Goal: Information Seeking & Learning: Learn about a topic

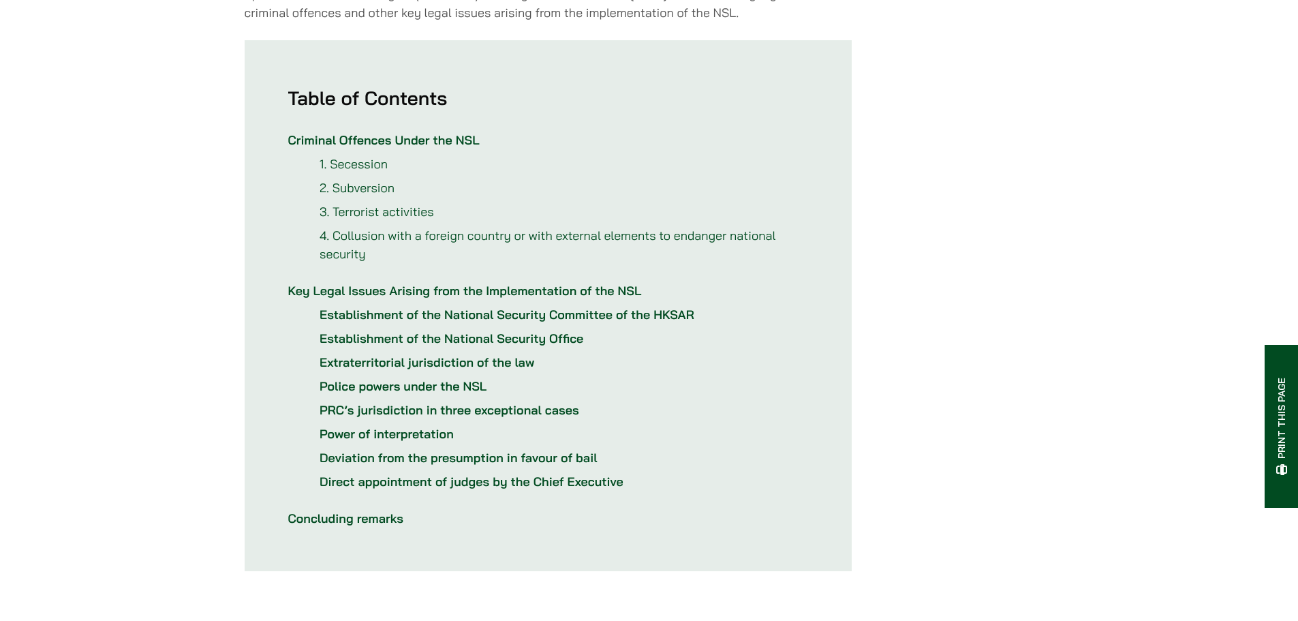
scroll to position [341, 0]
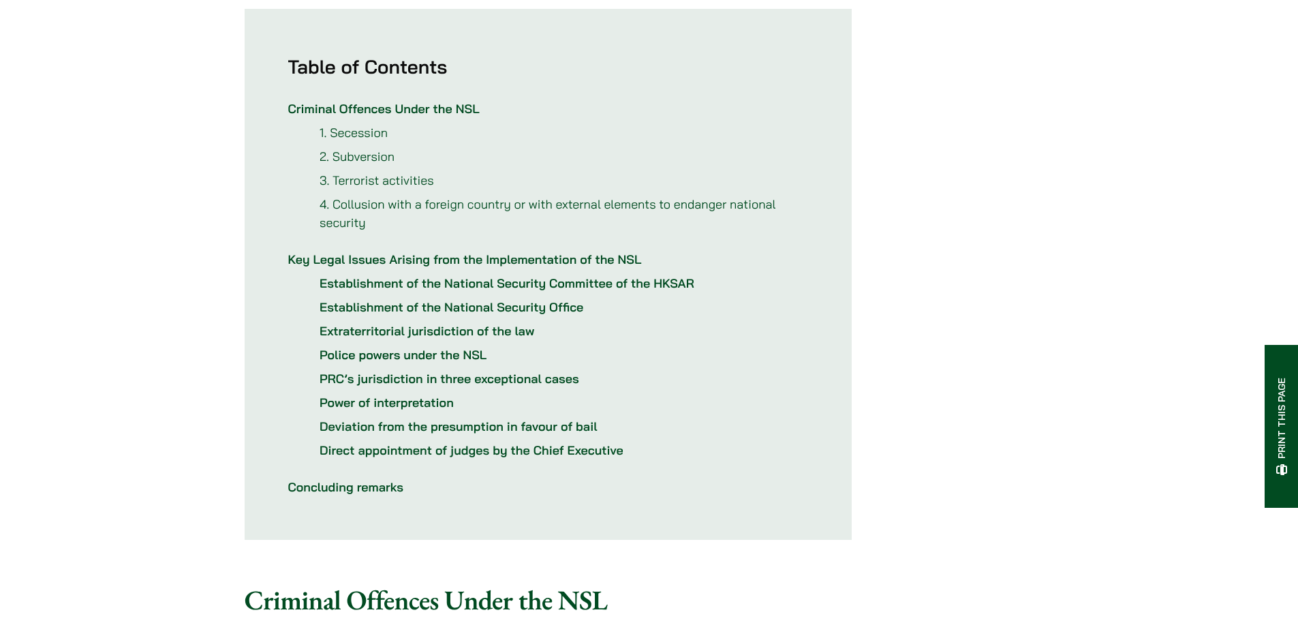
click at [482, 333] on p "Extraterritorial jurisdiction of the law" at bounding box center [564, 331] width 488 height 18
click at [484, 339] on link "Extraterritorial jurisdiction of the law" at bounding box center [427, 331] width 215 height 16
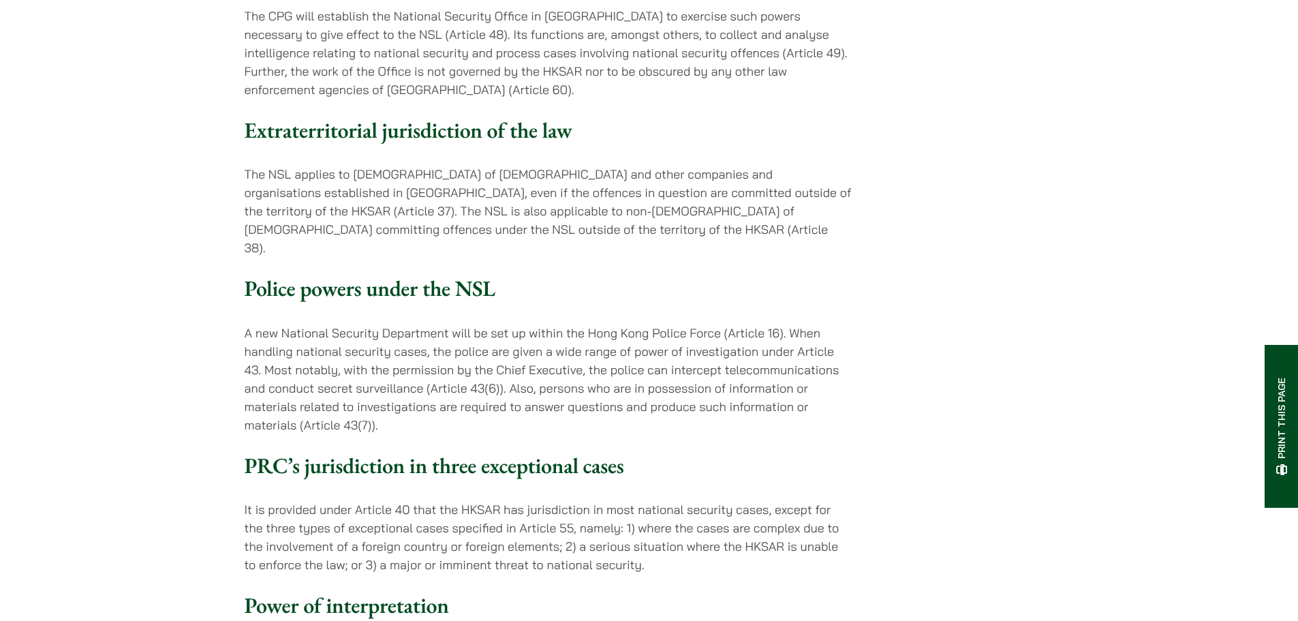
scroll to position [2229, 0]
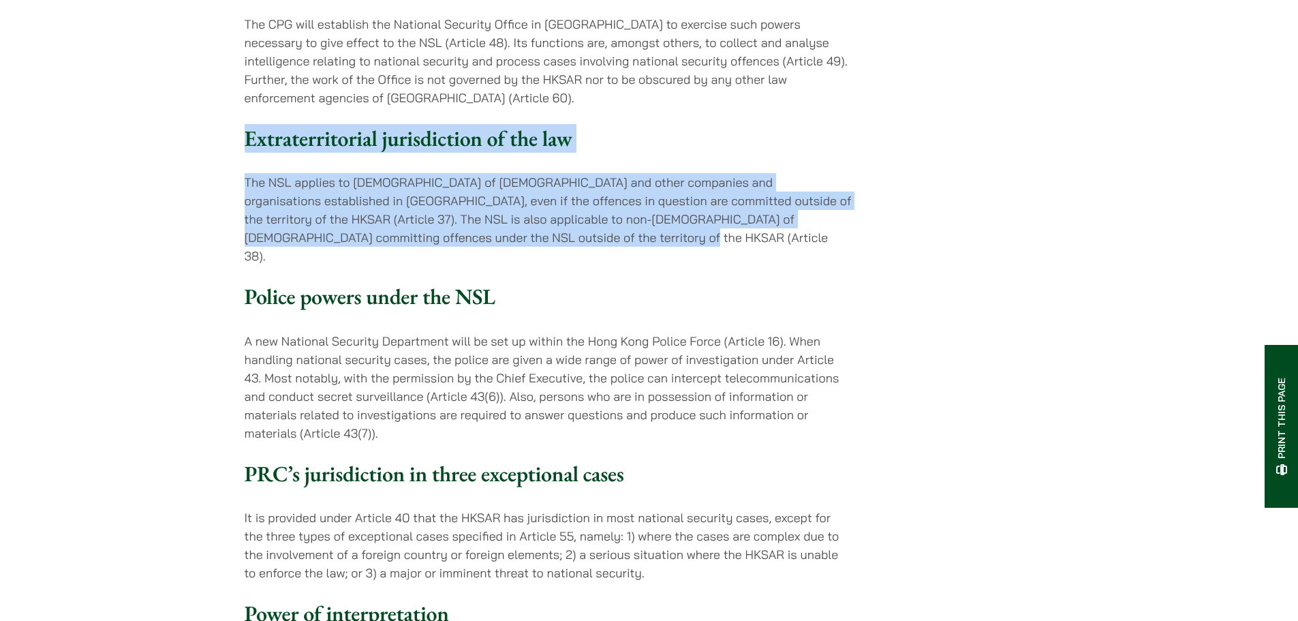
drag, startPoint x: 243, startPoint y: 150, endPoint x: 557, endPoint y: 247, distance: 328.1
copy div "Extraterritorial jurisdiction of the law The NSL applies to permanent residents…"
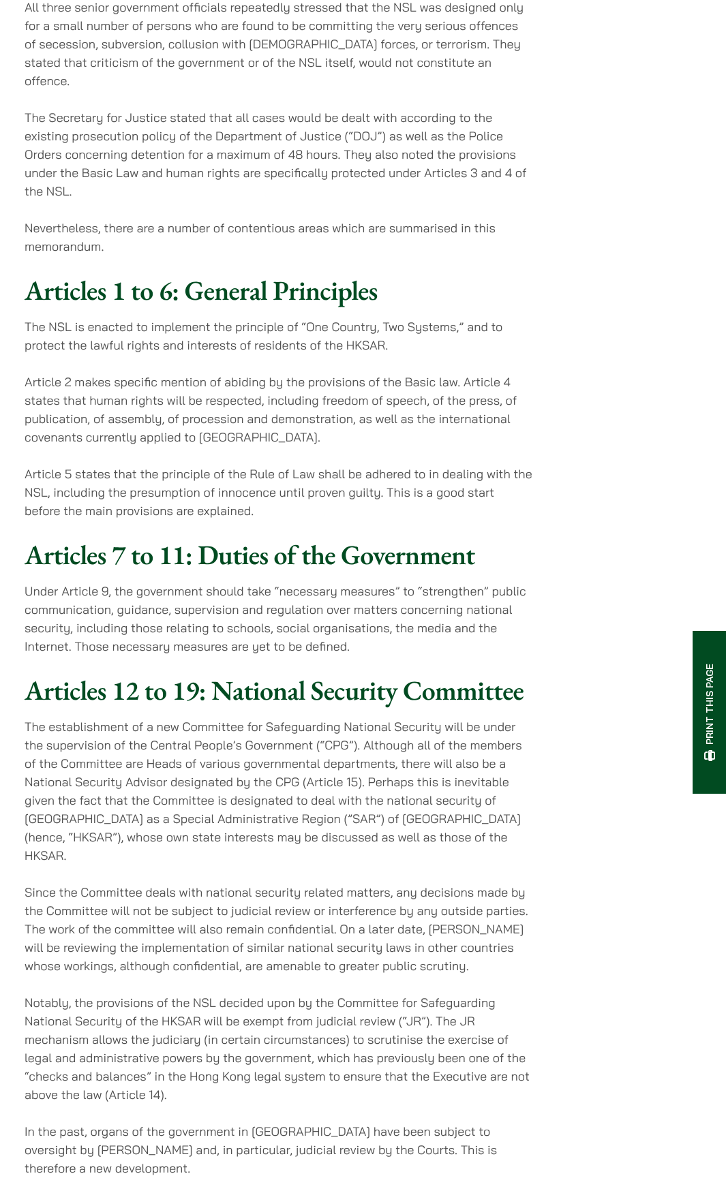
scroll to position [4810, 0]
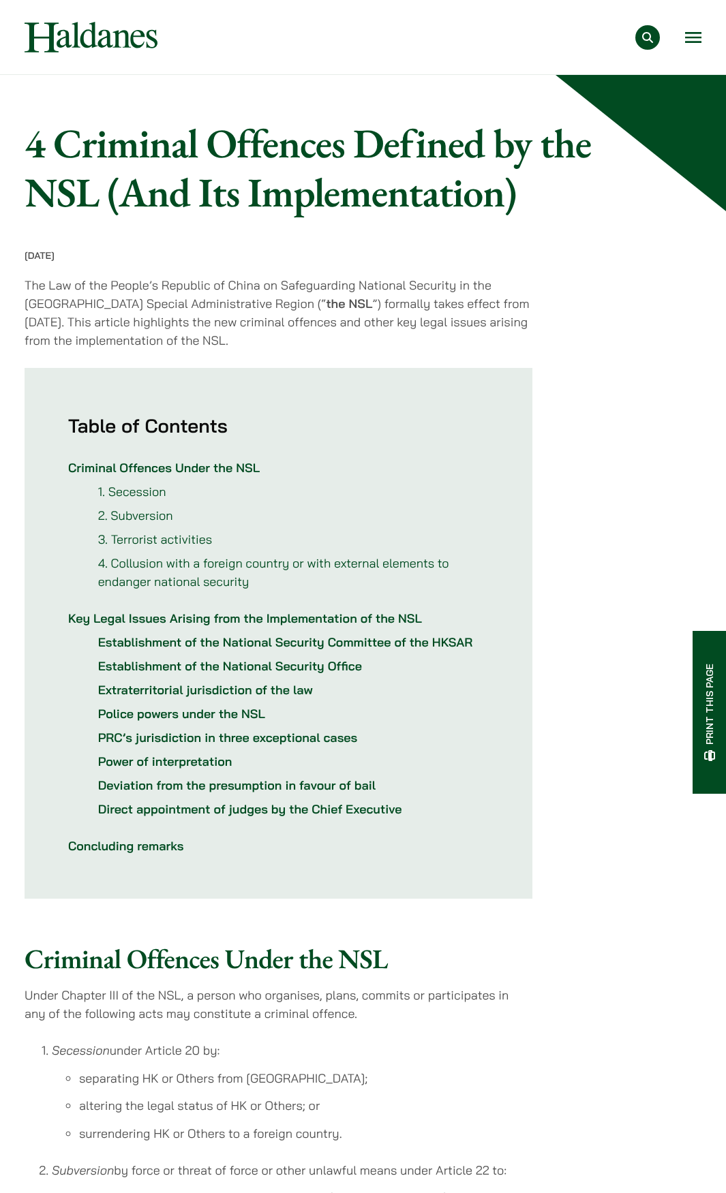
click at [149, 690] on link "Extraterritorial jurisdiction of the law" at bounding box center [205, 690] width 215 height 16
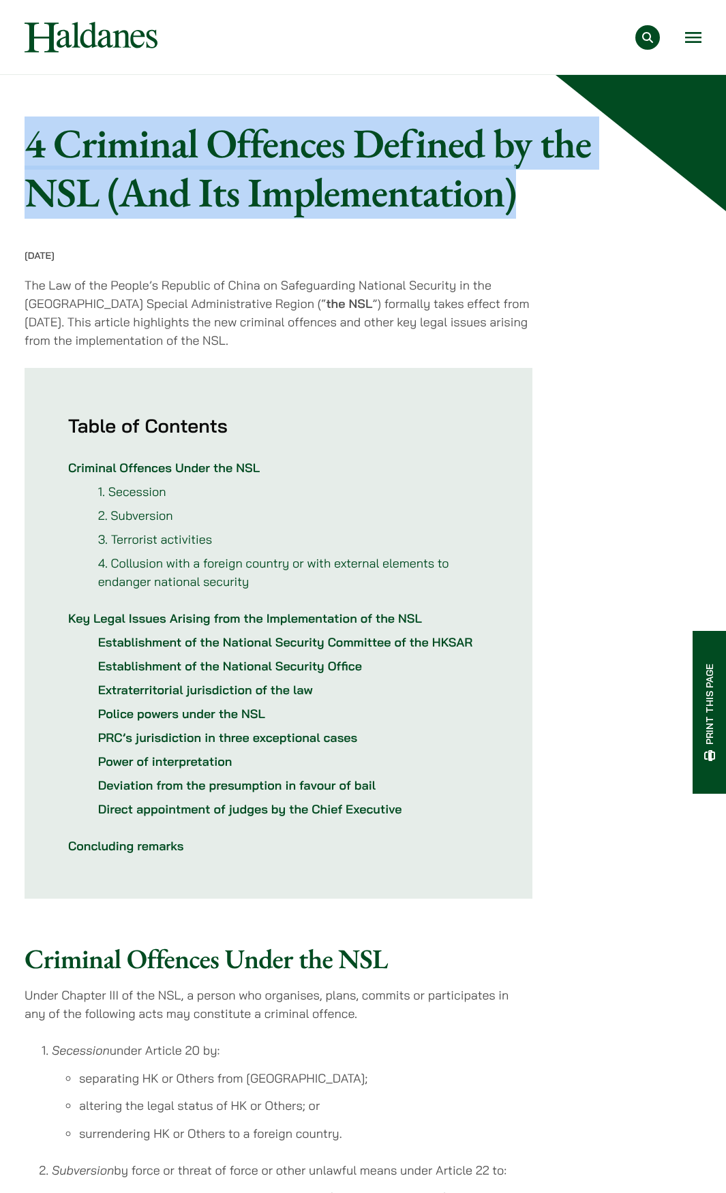
drag, startPoint x: 520, startPoint y: 216, endPoint x: 17, endPoint y: 116, distance: 512.8
copy h1 "4 Criminal Offences Defined by the NSL (And Its Implementation)"
